Goal: Task Accomplishment & Management: Complete application form

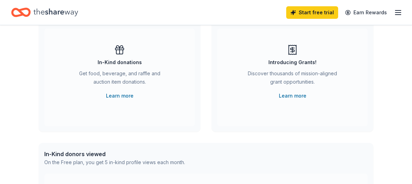
scroll to position [70, 0]
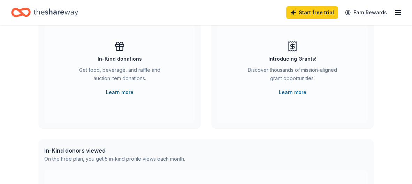
click at [122, 97] on link "Learn more" at bounding box center [120, 92] width 28 height 8
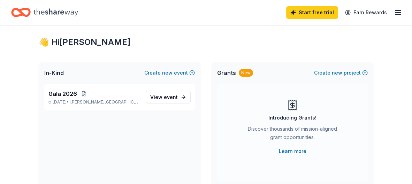
scroll to position [0, 0]
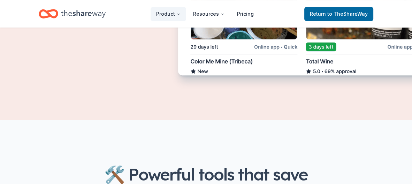
scroll to position [472, 0]
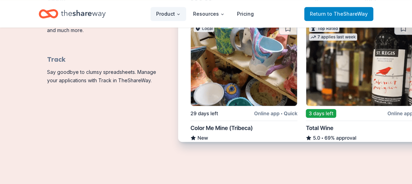
click at [314, 18] on span "Return to TheShareWay" at bounding box center [339, 14] width 58 height 8
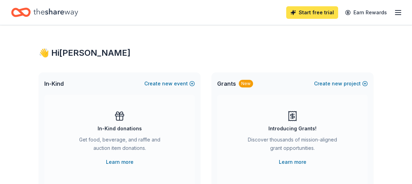
click at [286, 14] on link "Start free trial" at bounding box center [312, 12] width 52 height 13
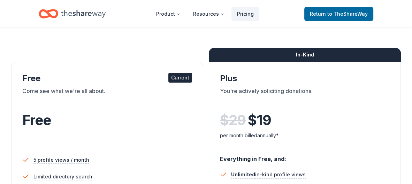
scroll to position [104, 0]
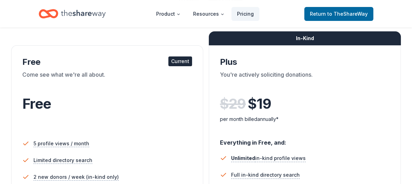
click at [173, 66] on div "Current" at bounding box center [180, 62] width 24 height 10
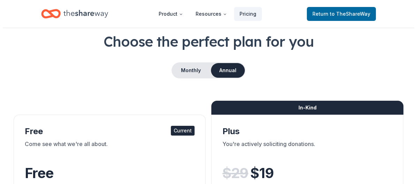
scroll to position [0, 0]
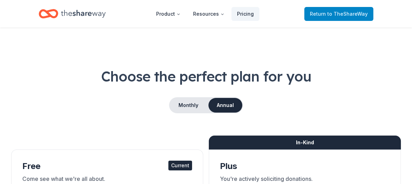
click at [354, 17] on span "to TheShareWay" at bounding box center [348, 14] width 40 height 6
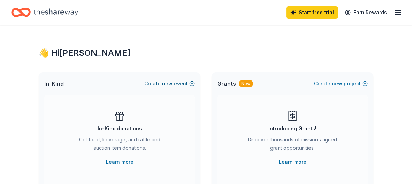
click at [171, 88] on button "Create new event" at bounding box center [169, 84] width 51 height 8
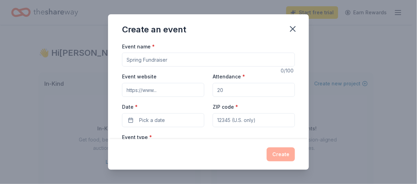
click at [185, 67] on input "Event name *" at bounding box center [208, 60] width 173 height 14
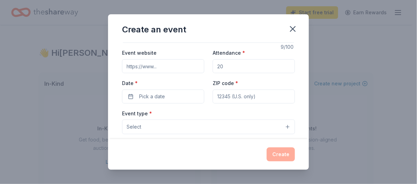
scroll to position [35, 0]
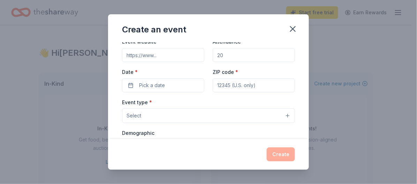
type input "Gala 2026"
click at [247, 62] on input "Attendance *" at bounding box center [254, 55] width 82 height 14
type input "250"
click at [173, 92] on button "Pick a date" at bounding box center [163, 85] width 82 height 14
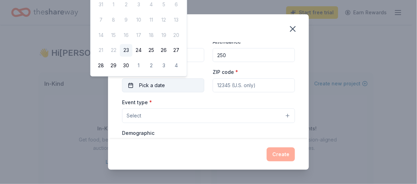
click at [188, 92] on button "Pick a date" at bounding box center [163, 85] width 82 height 14
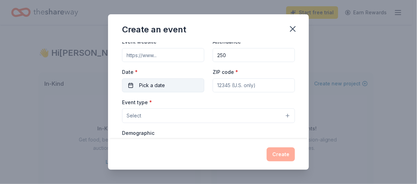
click at [150, 90] on span "Pick a date" at bounding box center [152, 85] width 26 height 8
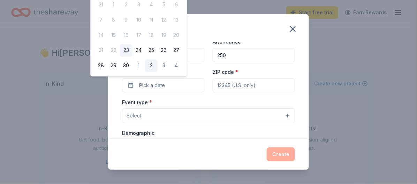
click at [158, 72] on button "2" at bounding box center [151, 66] width 13 height 13
click at [128, 92] on button "10/02/2025" at bounding box center [163, 85] width 82 height 14
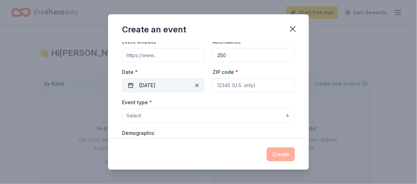
click at [193, 90] on span "button" at bounding box center [197, 85] width 8 height 8
click at [193, 92] on button "Pick a date" at bounding box center [163, 85] width 82 height 14
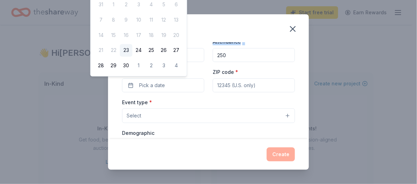
scroll to position [31, 0]
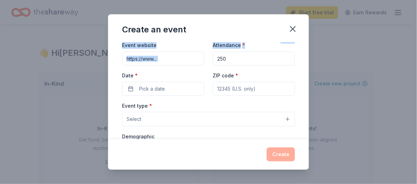
drag, startPoint x: 280, startPoint y: 25, endPoint x: 282, endPoint y: 57, distance: 32.5
click at [282, 57] on div "Create an event Event name * Gala 2026 9 /100 Event website Attendance * 250 Da…" at bounding box center [208, 92] width 201 height 156
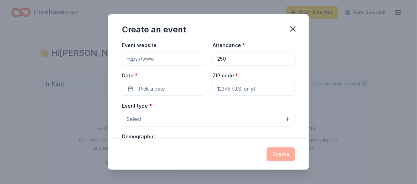
click at [270, 96] on input "ZIP code *" at bounding box center [254, 89] width 82 height 14
type input "5220 East Avenue"
click at [240, 96] on input "ZIP code *" at bounding box center [254, 89] width 82 height 14
click at [281, 96] on input "ZIP code *" at bounding box center [254, 89] width 82 height 14
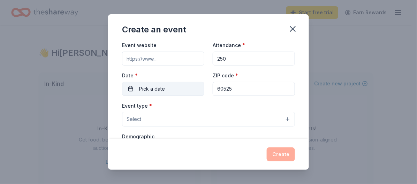
type input "60525"
click at [139, 93] on span "Pick a date" at bounding box center [152, 89] width 26 height 8
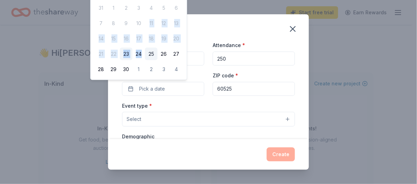
drag, startPoint x: 156, startPoint y: 36, endPoint x: 159, endPoint y: 67, distance: 30.9
click at [159, 67] on tbody "31 1 2 3 4 5 6 7 8 9 10 11 12 13 14 15 16 17 18 19 20 21 22 23 24 25 26 27 28 2…" at bounding box center [139, 37] width 88 height 77
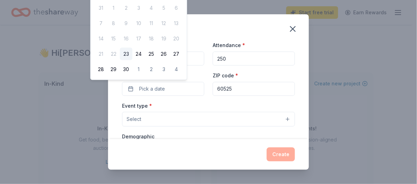
click at [187, 23] on div "September 2025 Su Mo Tu We Th Fr Sa 31 1 2 3 4 5 6 7 8 9 10 11 12 13 14 15 16 1…" at bounding box center [139, 26] width 96 height 108
click at [144, 93] on span "Pick a date" at bounding box center [152, 89] width 26 height 8
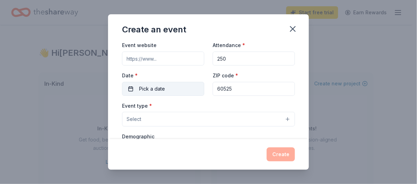
click at [144, 93] on span "Pick a date" at bounding box center [152, 89] width 26 height 8
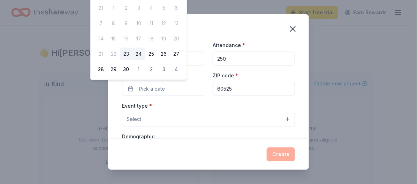
click at [145, 60] on button "24" at bounding box center [139, 54] width 13 height 13
click at [183, 76] on button "4" at bounding box center [176, 69] width 13 height 13
click at [206, 148] on div "Create" at bounding box center [208, 155] width 173 height 14
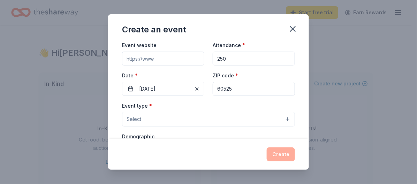
click at [295, 152] on div "Create" at bounding box center [208, 155] width 173 height 14
click at [168, 66] on input "Event website" at bounding box center [163, 59] width 82 height 14
click at [295, 150] on div "Create" at bounding box center [208, 155] width 173 height 14
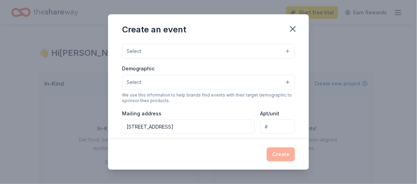
scroll to position [101, 0]
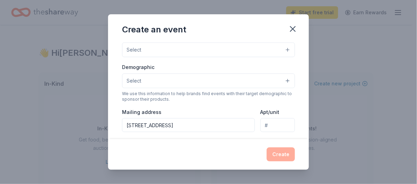
click at [295, 57] on button "Select" at bounding box center [208, 50] width 173 height 15
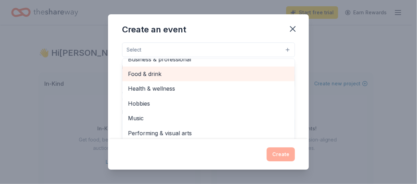
scroll to position [0, 0]
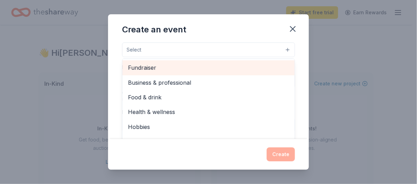
click at [217, 72] on span "Fundraiser" at bounding box center [208, 67] width 161 height 9
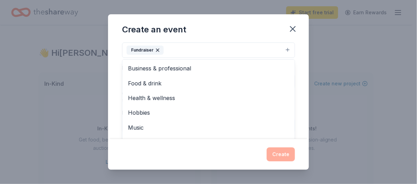
click at [309, 108] on div "Event name * Gala 2026 9 /100 Event website Attendance * 250 Date * 10/04/2025 …" at bounding box center [208, 90] width 201 height 97
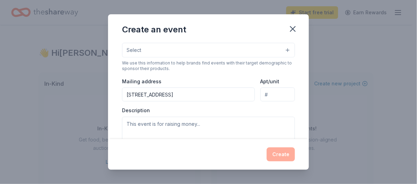
scroll to position [136, 0]
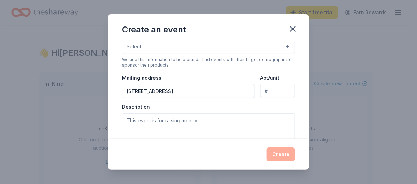
click at [295, 54] on button "Select" at bounding box center [208, 46] width 173 height 15
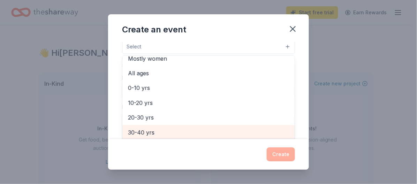
scroll to position [0, 0]
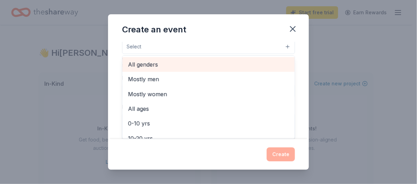
click at [233, 72] on div "All genders" at bounding box center [208, 64] width 172 height 15
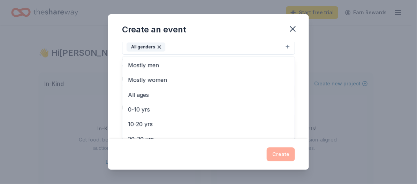
click at [309, 107] on div "Event name * Gala 2026 9 /100 Event website Attendance * 250 Date * 10/04/2025 …" at bounding box center [208, 90] width 201 height 97
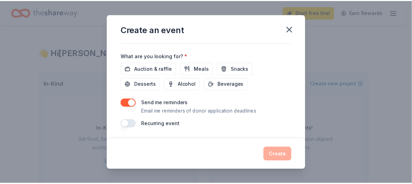
scroll to position [310, 0]
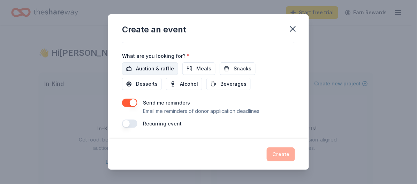
click at [142, 71] on span "Auction & raffle" at bounding box center [155, 69] width 38 height 8
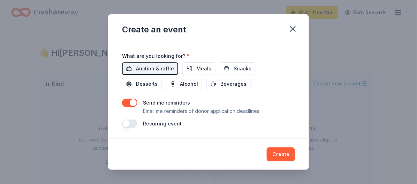
click at [122, 107] on button "button" at bounding box center [129, 103] width 15 height 8
click at [295, 151] on button "Create" at bounding box center [281, 155] width 28 height 14
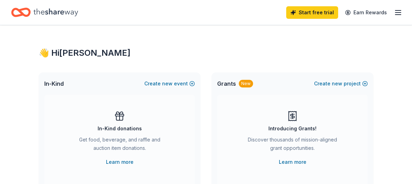
scroll to position [0, 0]
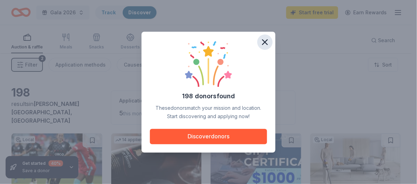
click at [270, 37] on icon "button" at bounding box center [265, 42] width 10 height 10
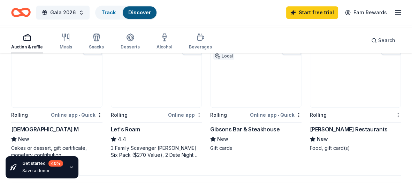
scroll to position [624, 0]
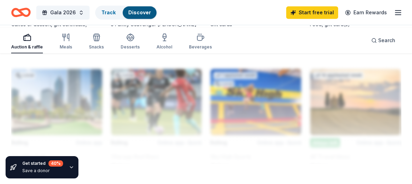
scroll to position [764, 0]
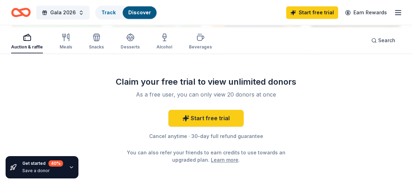
scroll to position [798, 0]
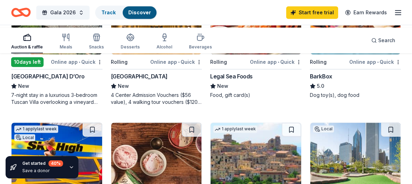
scroll to position [450, 0]
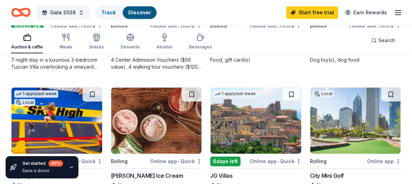
click at [260, 31] on div "Online app • Quick" at bounding box center [276, 26] width 52 height 9
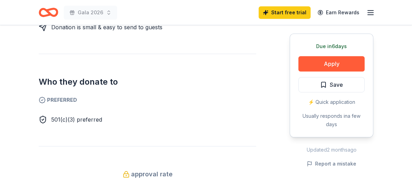
scroll to position [244, 0]
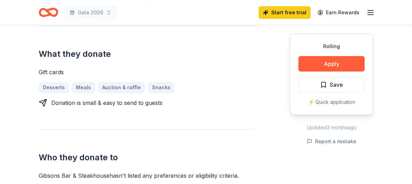
scroll to position [279, 0]
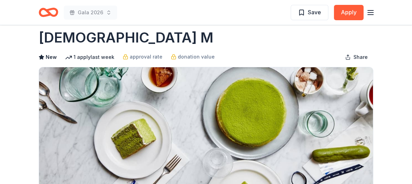
scroll to position [2, 0]
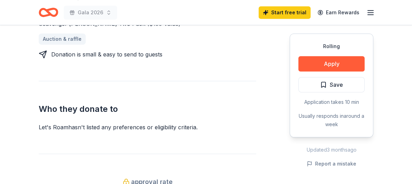
scroll to position [349, 0]
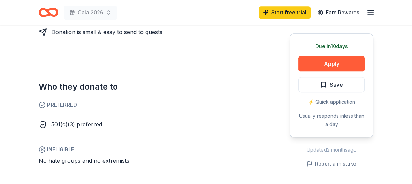
scroll to position [384, 0]
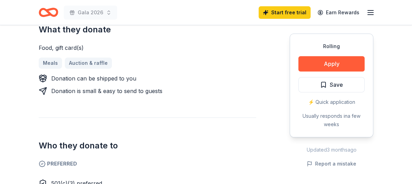
scroll to position [349, 0]
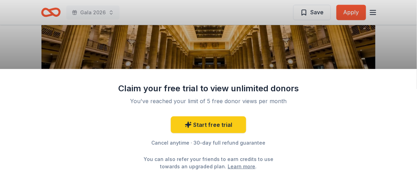
scroll to position [106, 0]
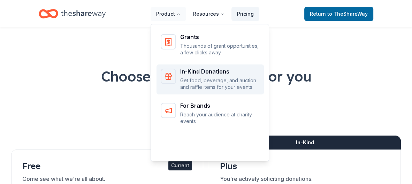
click at [185, 91] on p "Get food, beverage, and auction and raffle items for your events" at bounding box center [220, 84] width 80 height 14
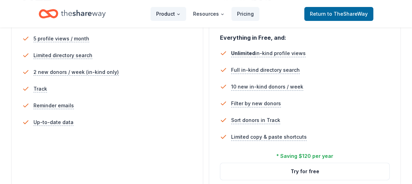
scroll to position [223, 0]
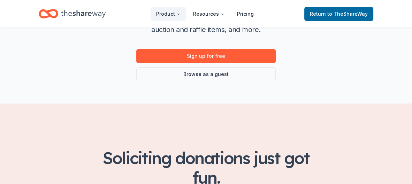
scroll to position [139, 0]
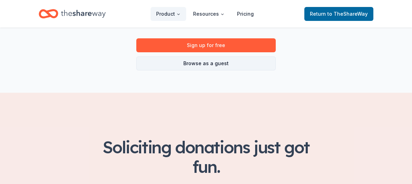
click at [216, 70] on link "Browse as a guest" at bounding box center [206, 64] width 140 height 14
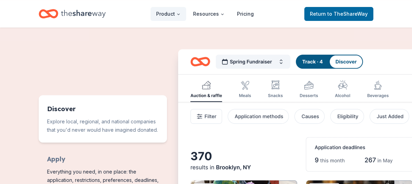
scroll to position [383, 0]
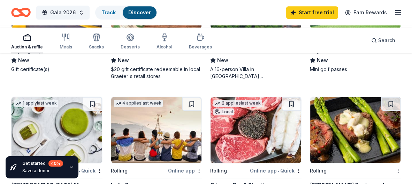
scroll to position [581, 0]
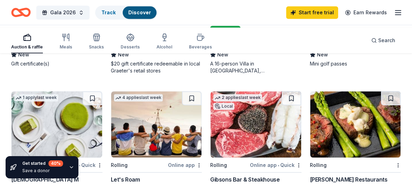
click at [398, 15] on icon "button" at bounding box center [398, 12] width 8 height 8
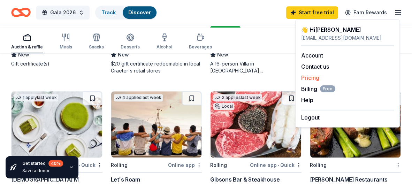
click at [313, 81] on link "Pricing" at bounding box center [310, 77] width 18 height 7
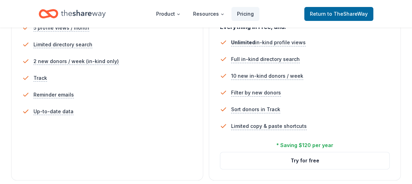
scroll to position [209, 0]
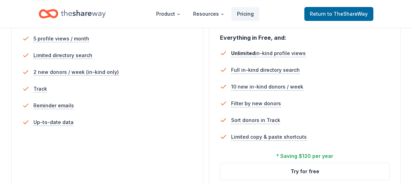
click at [312, 112] on li "Filter by new donors" at bounding box center [305, 103] width 170 height 17
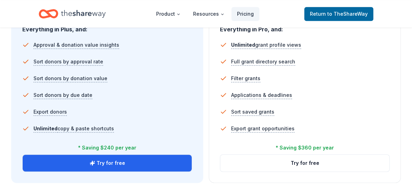
scroll to position [523, 0]
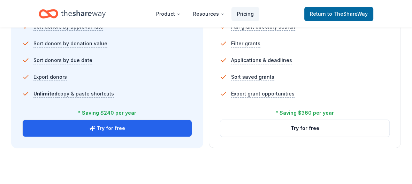
click at [15, 11] on header "Product Resources Pricing Return to TheShareWay" at bounding box center [206, 14] width 412 height 28
